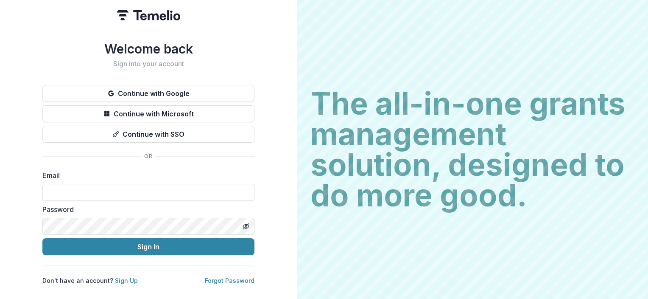
click at [152, 179] on div "Email" at bounding box center [148, 185] width 212 height 31
click at [145, 184] on input at bounding box center [148, 192] width 212 height 17
click at [117, 184] on input at bounding box center [148, 192] width 212 height 17
type input "**********"
click at [42, 238] on button "Sign In" at bounding box center [148, 246] width 212 height 17
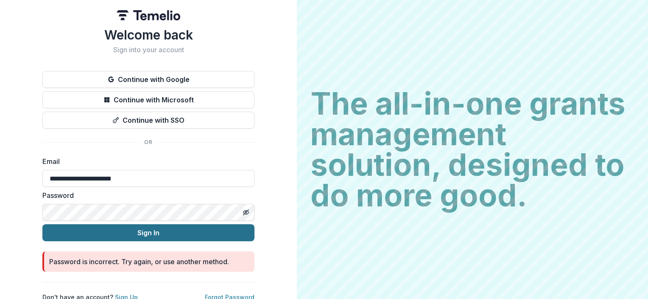
click at [112, 231] on button "Sign In" at bounding box center [148, 232] width 212 height 17
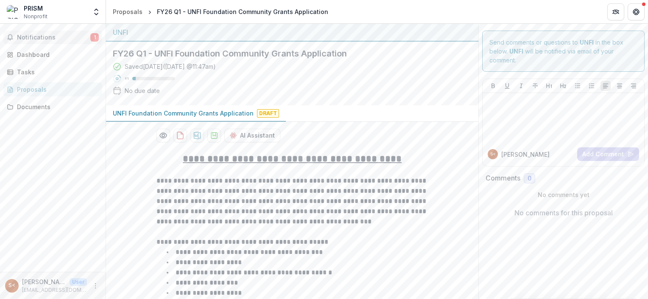
click at [29, 37] on span "Notifications" at bounding box center [53, 37] width 73 height 7
